Goal: Task Accomplishment & Management: Manage account settings

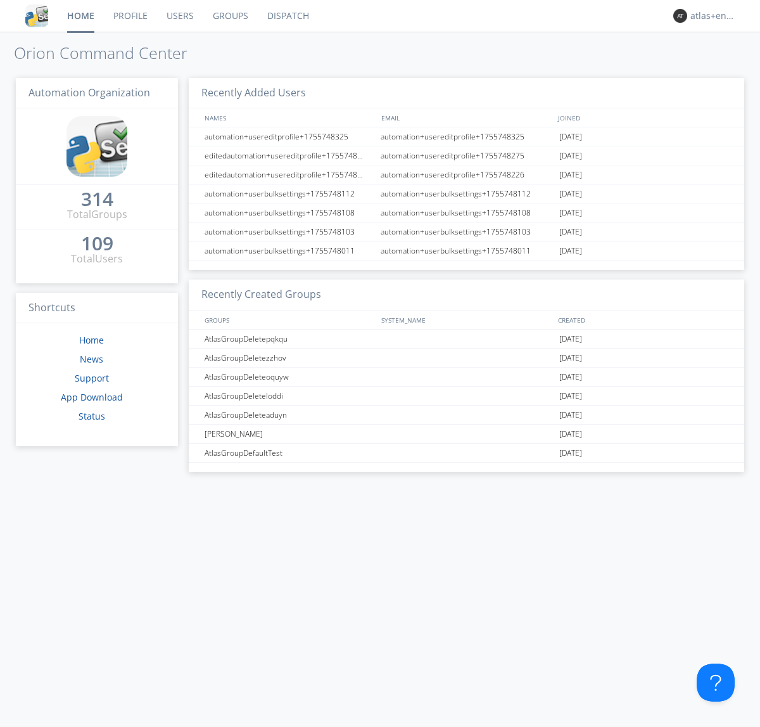
click at [287, 16] on link "Dispatch" at bounding box center [288, 16] width 61 height 32
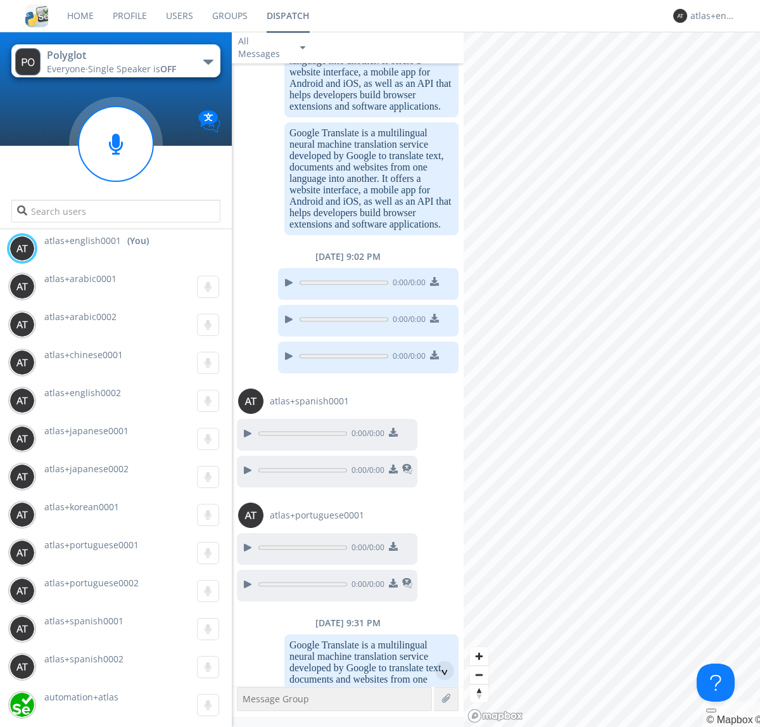
scroll to position [888, 0]
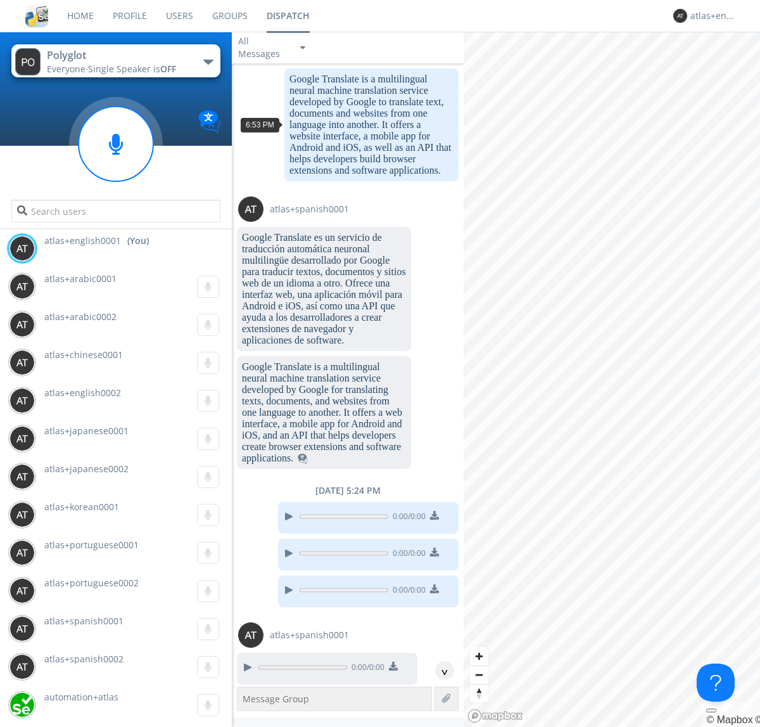
scroll to position [1728, 0]
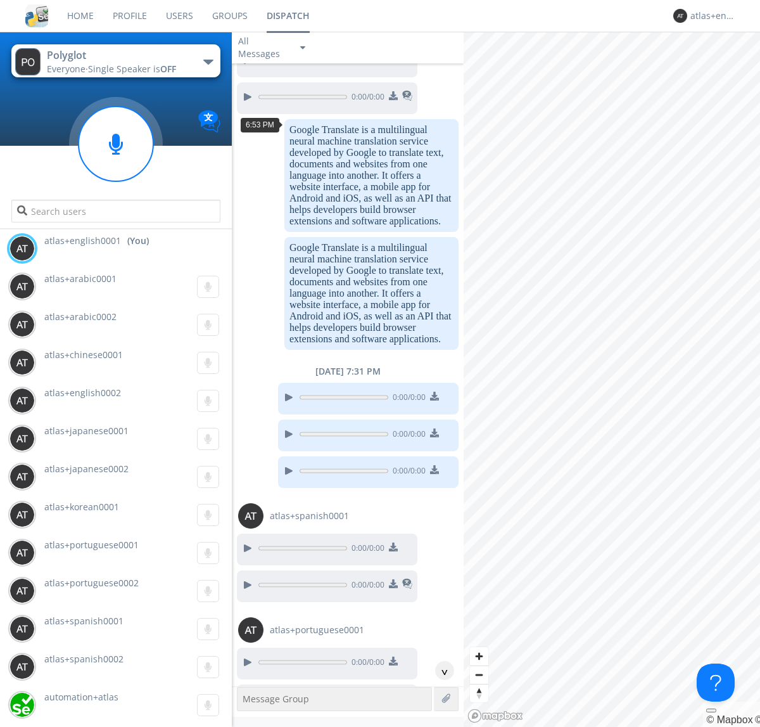
click at [440, 670] on div "^" at bounding box center [444, 670] width 19 height 19
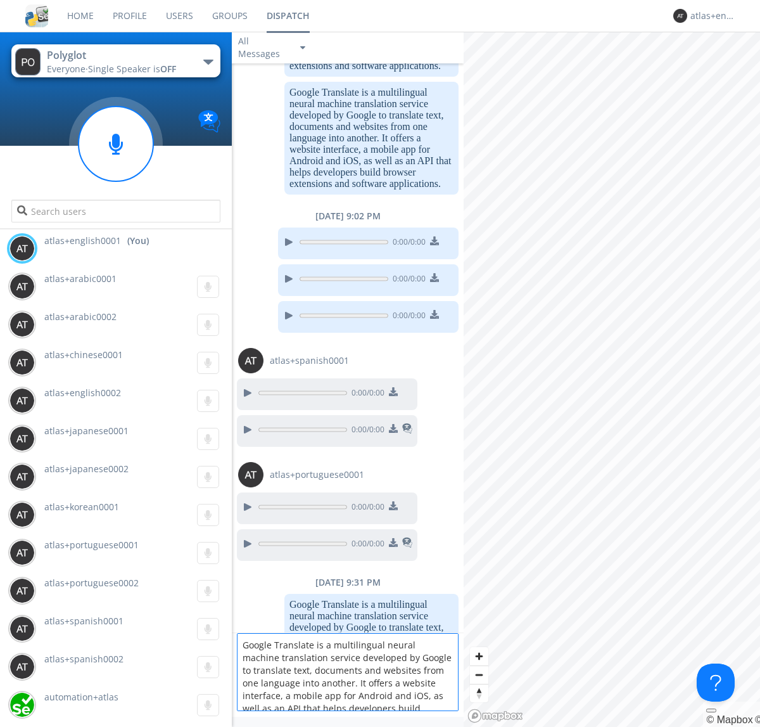
scroll to position [16, 0]
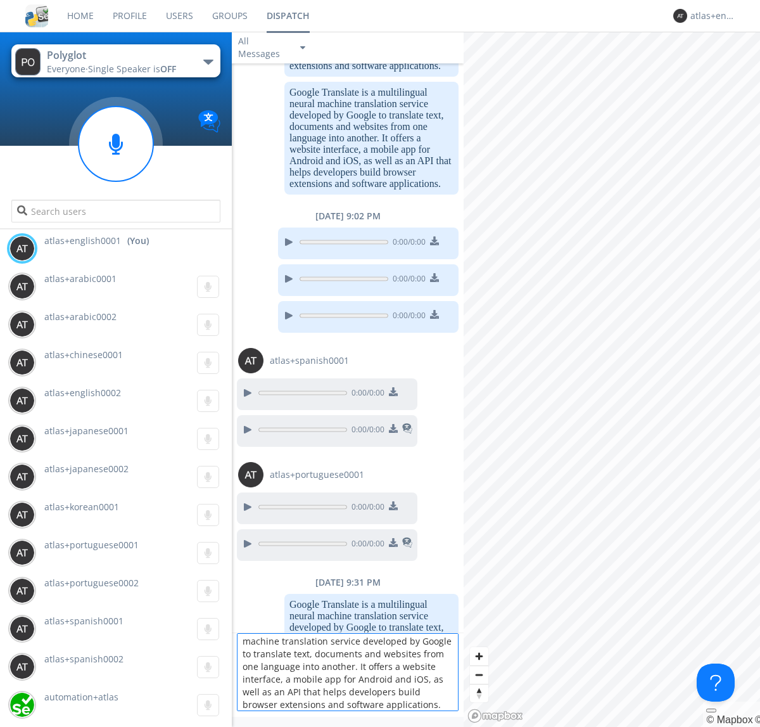
type textarea "Google Translate is a multilingual neural machine translation service developed…"
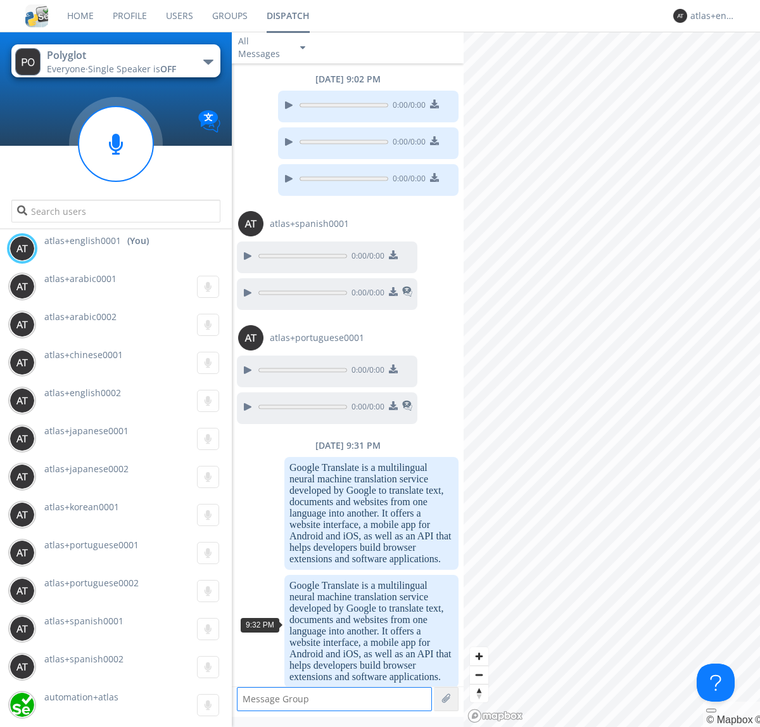
scroll to position [2774, 0]
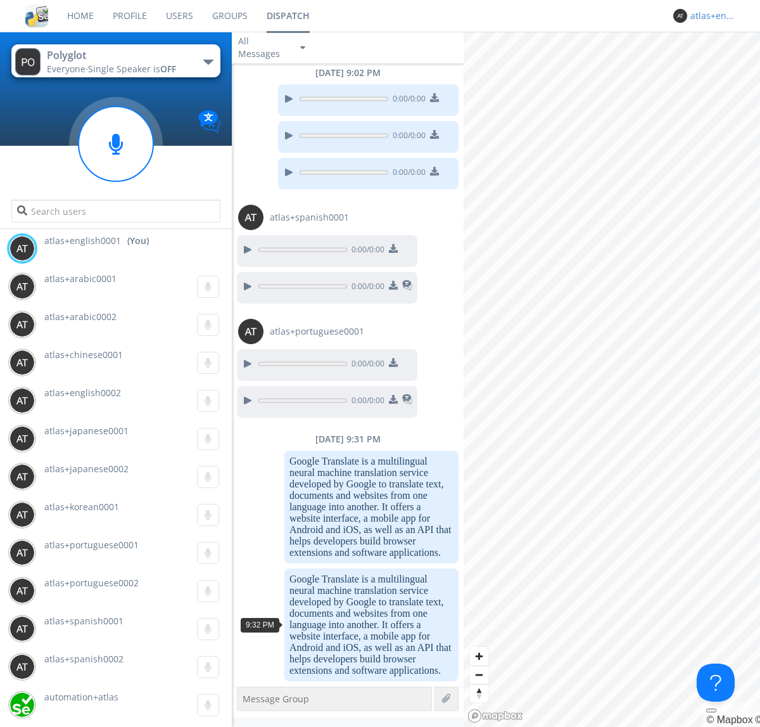
click at [711, 16] on div "atlas+english0001" at bounding box center [715, 16] width 48 height 13
click at [721, 67] on div "Log Out" at bounding box center [720, 67] width 65 height 23
